Goal: Navigation & Orientation: Understand site structure

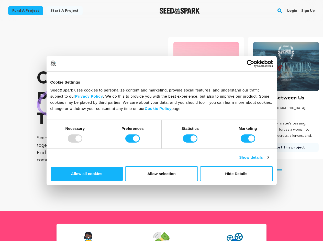
click at [82, 143] on div at bounding box center [75, 139] width 15 height 8
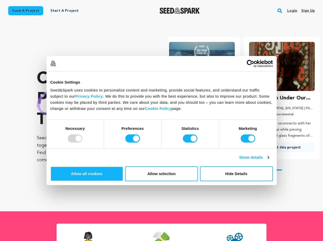
click at [140, 143] on input "Preferences" at bounding box center [132, 139] width 15 height 8
checkbox input "false"
click at [191, 143] on input "Statistics" at bounding box center [190, 139] width 15 height 8
checkbox input "false"
click at [241, 143] on input "Marketing" at bounding box center [248, 139] width 15 height 8
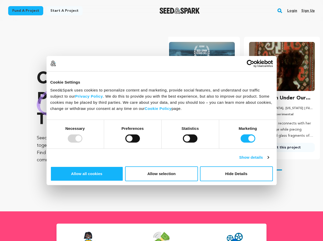
checkbox input "false"
click at [269, 161] on link "Show details" at bounding box center [254, 158] width 30 height 6
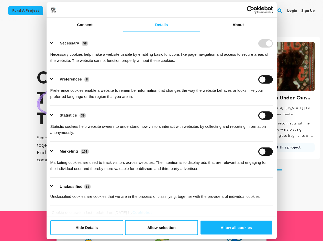
click at [277, 32] on link "About" at bounding box center [238, 25] width 77 height 14
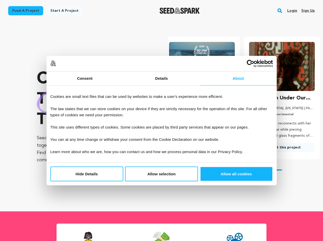
click at [283, 191] on div "Crowdfunding theater that matters . Seed&Spark is where creators and audiences …" at bounding box center [180, 117] width 286 height 170
click at [283, 208] on section "Crowdfunding theater that matters . Seed&Spark is where creators and audiences …" at bounding box center [180, 117] width 286 height 190
click at [281, 11] on rect "button" at bounding box center [280, 11] width 6 height 6
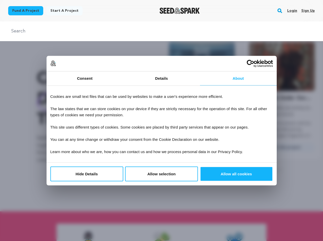
scroll to position [0, 0]
